Goal: Information Seeking & Learning: Learn about a topic

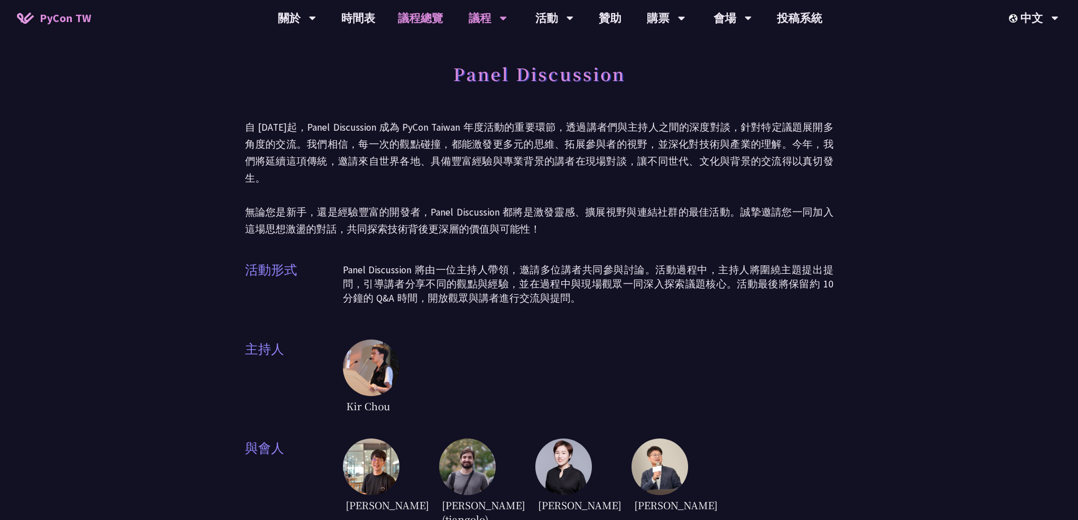
click at [419, 19] on link "議程總覽" at bounding box center [421, 18] width 68 height 36
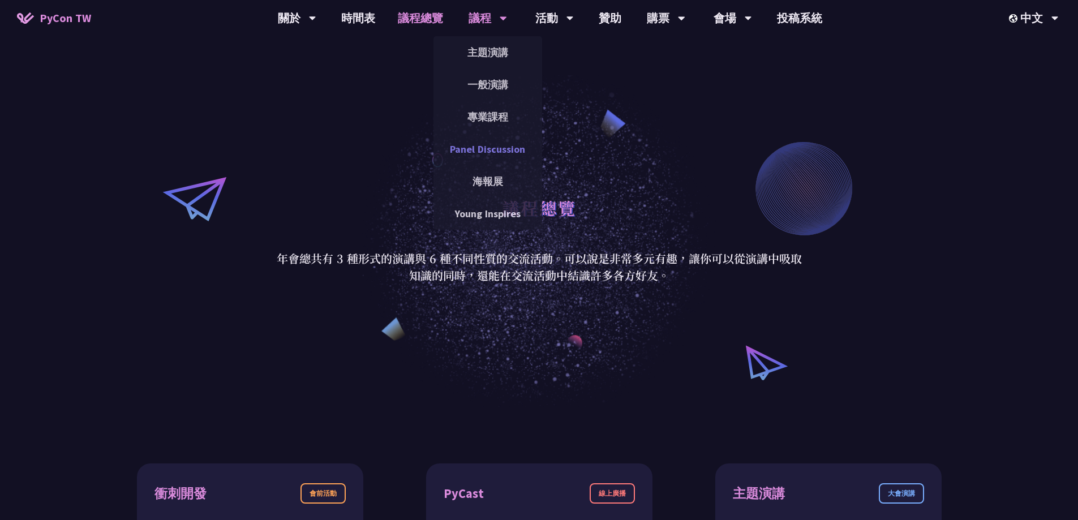
click at [491, 147] on link "Panel Discussion" at bounding box center [487, 149] width 109 height 27
